Goal: Task Accomplishment & Management: Complete application form

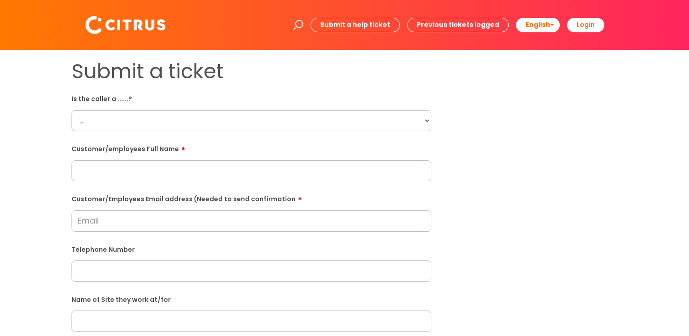
click at [179, 121] on select "... Citrus Customer Citrus Employee [DEMOGRAPHIC_DATA] Supplier" at bounding box center [252, 120] width 360 height 21
select select "Citrus Employee"
click at [72, 110] on select "... Citrus Customer Citrus Employee [DEMOGRAPHIC_DATA] Supplier" at bounding box center [252, 120] width 360 height 21
click at [169, 173] on input "text" at bounding box center [252, 170] width 360 height 21
paste input "[PERSON_NAME] called to ask what she is working. Email: [EMAIL_ADDRESS][DOMAIN_…"
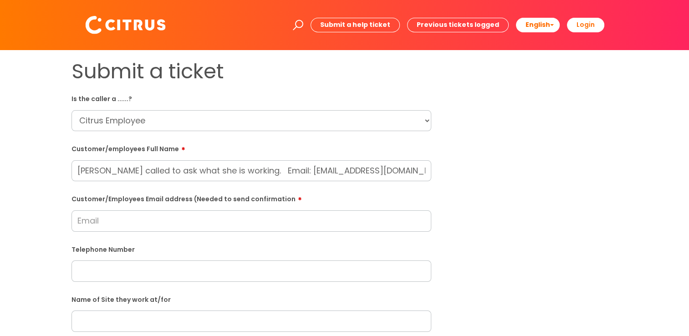
scroll to position [0, 92]
drag, startPoint x: 425, startPoint y: 170, endPoint x: 25, endPoint y: 175, distance: 400.4
click at [25, 175] on div "Submit a ticket Is the caller a ......? ... Citrus Customer Citrus Employee [DE…" at bounding box center [344, 321] width 671 height 524
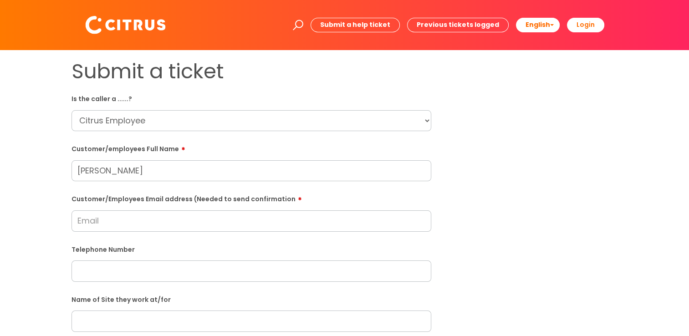
scroll to position [0, 0]
type input "[PERSON_NAME]"
click at [104, 219] on input "Customer/Employees Email address (Needed to send confirmation" at bounding box center [252, 220] width 360 height 21
paste input "urgat called to ask what she is working. Email: [EMAIL_ADDRESS][DOMAIN_NAME] On…"
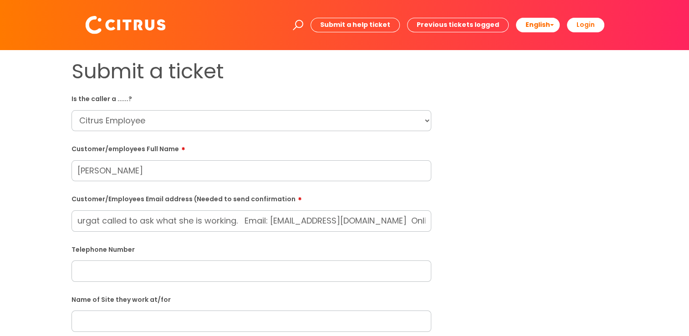
drag, startPoint x: 142, startPoint y: 222, endPoint x: 3, endPoint y: 222, distance: 138.9
click at [3, 222] on div "Submit a ticket Is the caller a ......? ... Citrus Customer Citrus Employee [DE…" at bounding box center [344, 336] width 689 height 572
drag, startPoint x: 337, startPoint y: 222, endPoint x: 223, endPoint y: 225, distance: 113.9
click at [223, 225] on input "Email: [EMAIL_ADDRESS][DOMAIN_NAME] Online form submitted." at bounding box center [252, 220] width 360 height 21
click at [84, 222] on input "Email: [EMAIL_ADDRESS][DOMAIN_NAME]" at bounding box center [252, 220] width 360 height 21
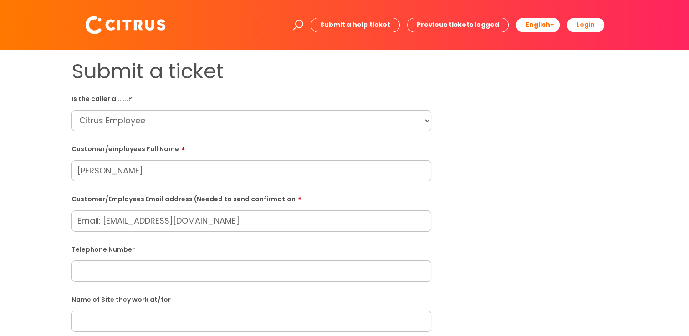
type input "Email: [EMAIL_ADDRESS][DOMAIN_NAME]"
click at [150, 266] on div "Telephone Number" at bounding box center [252, 262] width 360 height 40
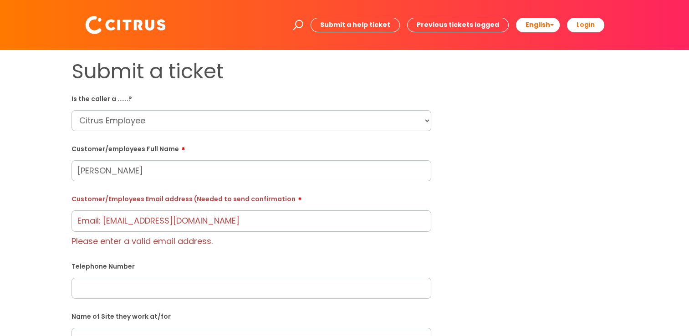
paste input "07497488036"
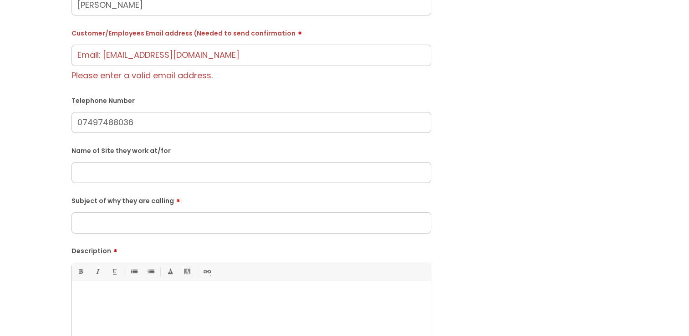
scroll to position [182, 0]
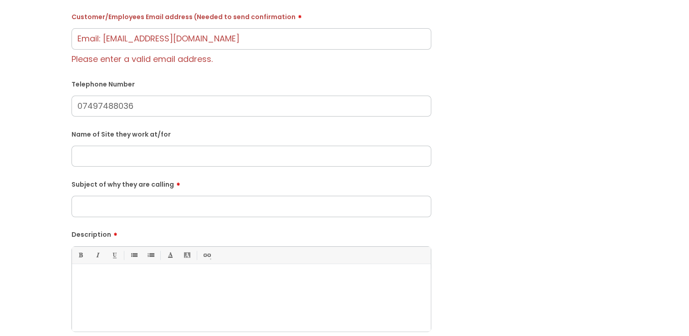
type input "07497488036"
click at [147, 206] on input "Subject of why they are calling" at bounding box center [252, 206] width 360 height 21
type input "Clocking in"
click at [148, 283] on p at bounding box center [251, 280] width 345 height 8
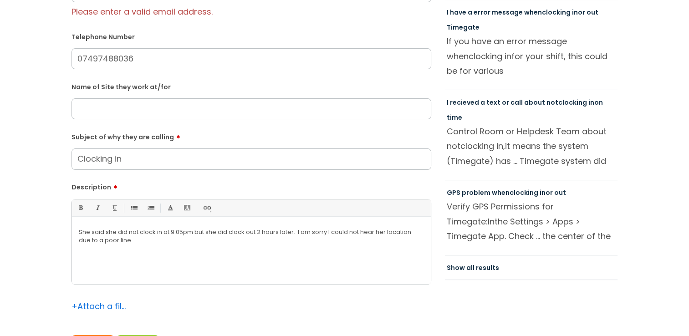
scroll to position [319, 0]
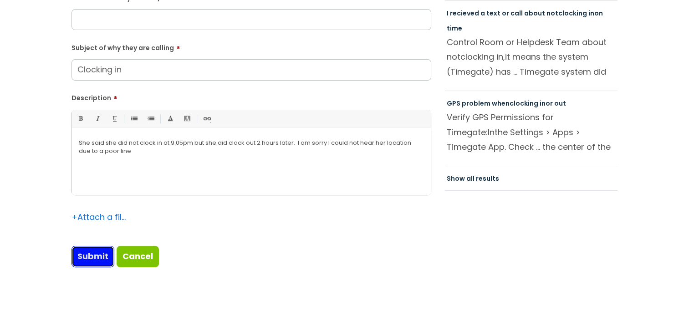
click at [96, 256] on input "Submit" at bounding box center [93, 256] width 43 height 21
